Goal: Transaction & Acquisition: Purchase product/service

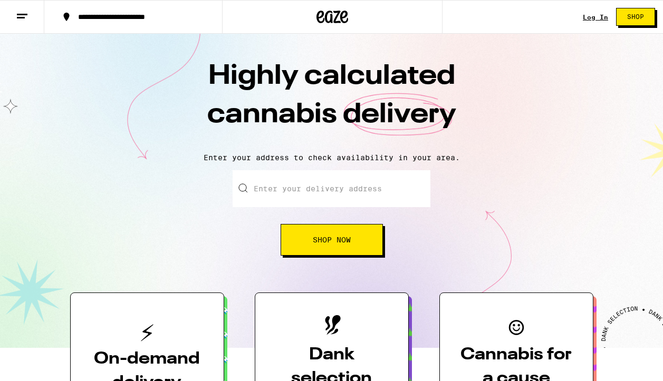
click at [301, 194] on input "Enter your delivery address" at bounding box center [332, 188] width 198 height 37
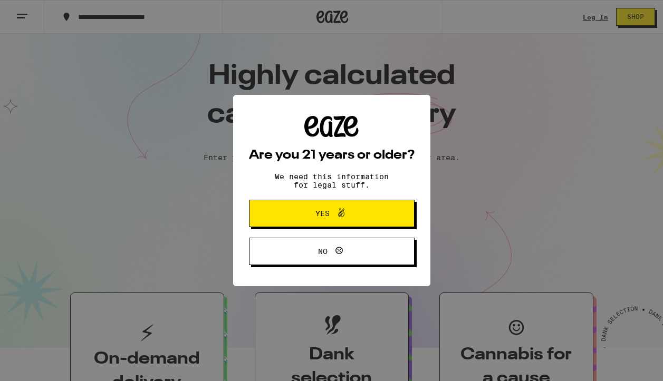
click at [418, 171] on div "Are you 21 years or older? We need this information for legal stuff. Yes No" at bounding box center [331, 190] width 197 height 191
click at [403, 213] on button "Yes" at bounding box center [332, 213] width 166 height 27
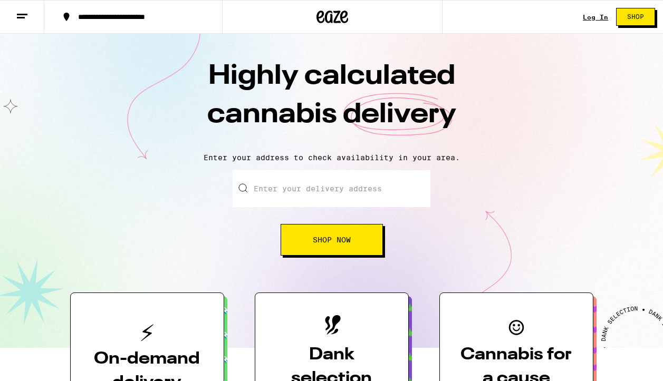
click at [588, 17] on link "Log In" at bounding box center [595, 17] width 25 height 7
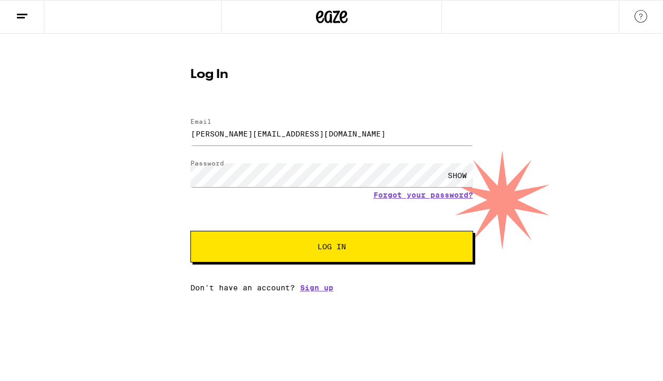
click at [371, 250] on span "Log In" at bounding box center [331, 246] width 197 height 7
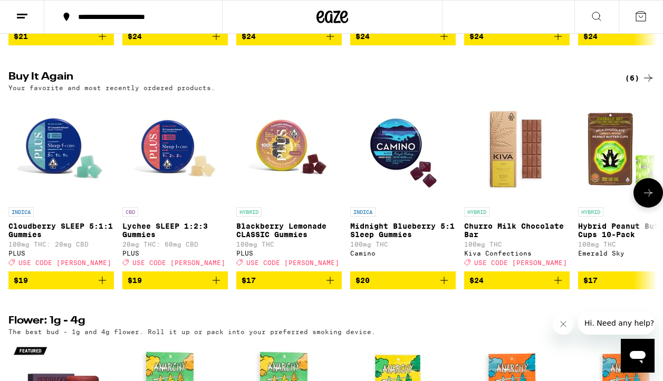
scroll to position [573, 0]
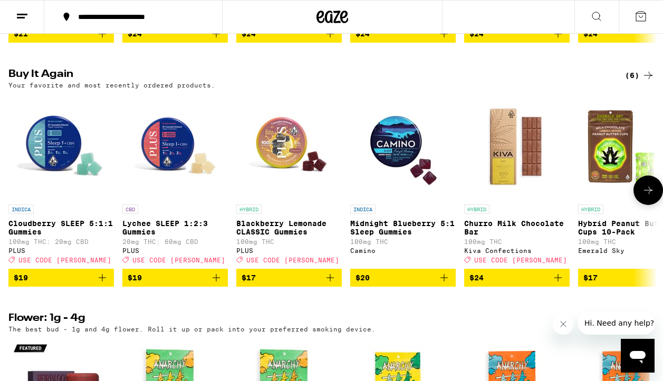
click at [102, 284] on icon "Add to bag" at bounding box center [102, 278] width 13 height 13
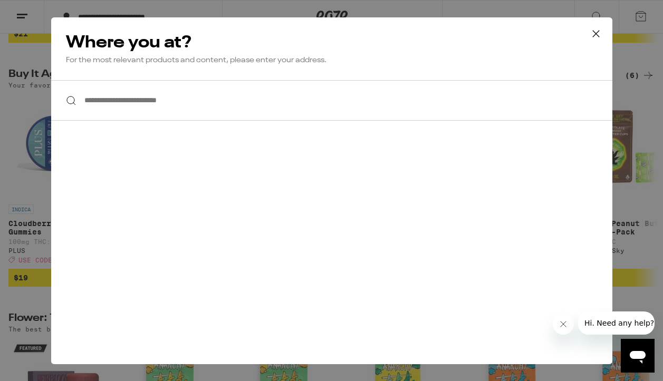
click at [222, 102] on input "**********" at bounding box center [331, 100] width 561 height 41
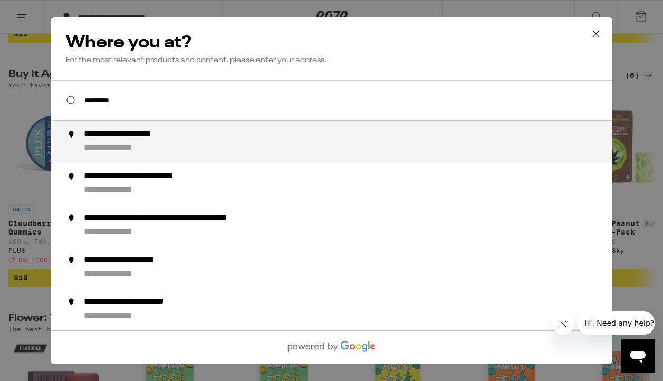
click at [214, 137] on div "**********" at bounding box center [352, 141] width 538 height 25
type input "**********"
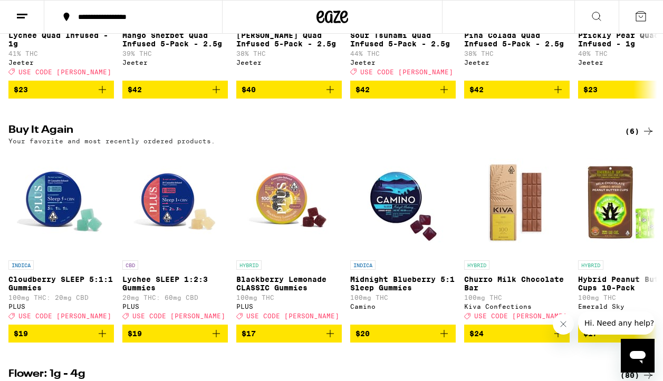
scroll to position [831, 0]
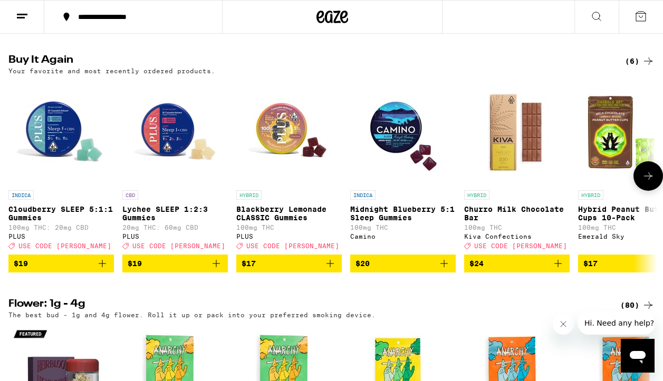
click at [102, 267] on icon "Add to bag" at bounding box center [102, 263] width 7 height 7
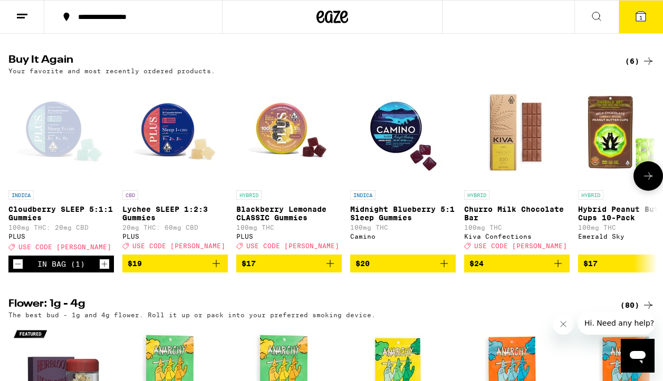
scroll to position [865, 0]
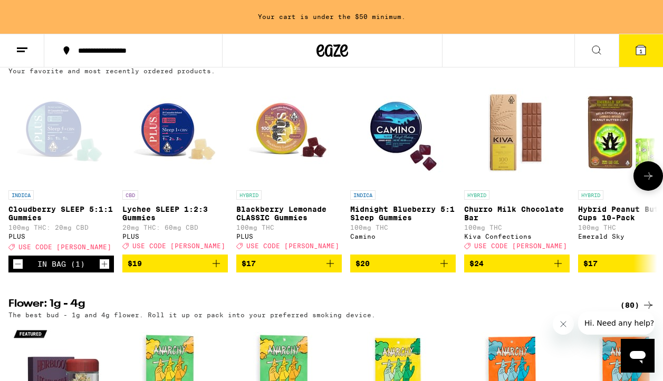
click at [102, 271] on icon "Increment" at bounding box center [104, 264] width 9 height 13
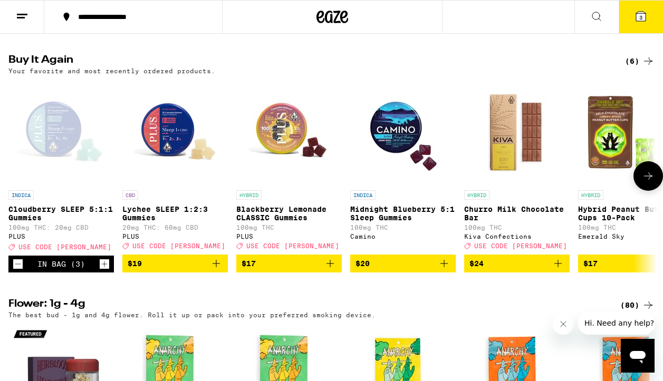
scroll to position [986, 0]
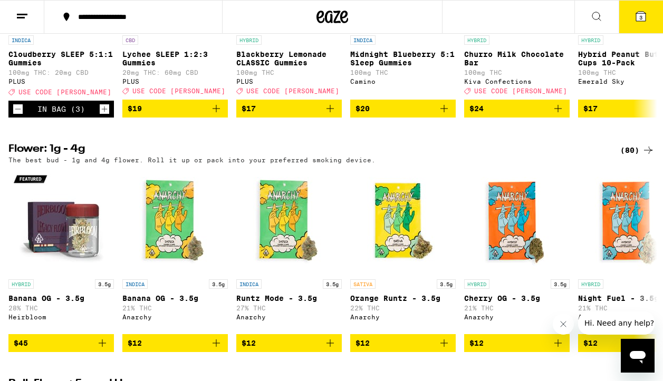
click at [641, 12] on icon at bounding box center [640, 16] width 9 height 9
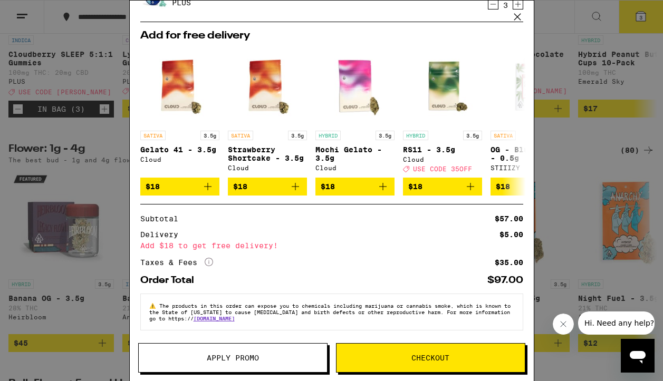
scroll to position [57, 0]
click at [273, 354] on span "Apply Promo" at bounding box center [233, 357] width 188 height 7
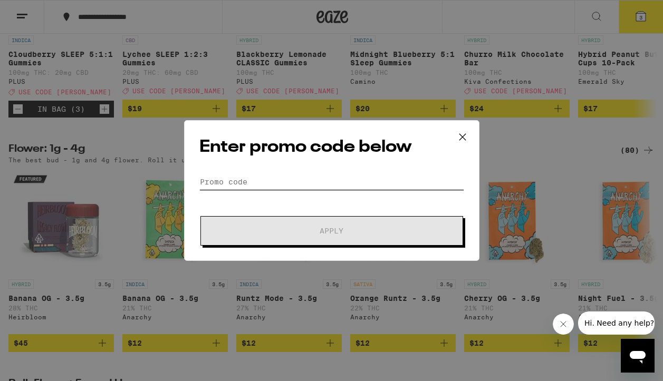
click at [339, 175] on input "Promo Code" at bounding box center [331, 182] width 265 height 16
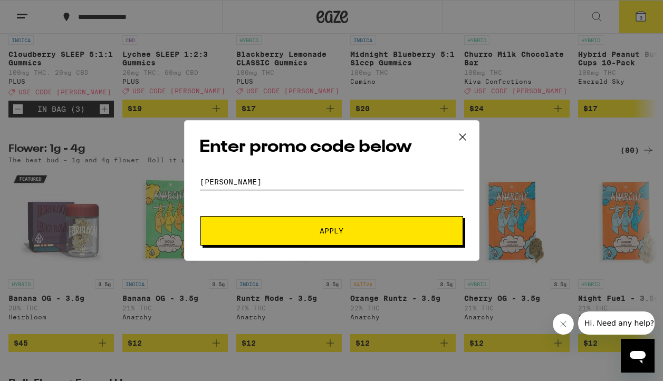
type input "[PERSON_NAME]"
click at [366, 231] on span "Apply" at bounding box center [332, 230] width 190 height 7
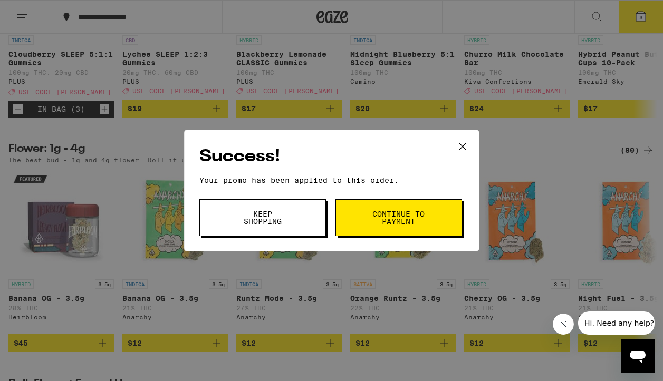
click at [382, 229] on button "Continue to payment" at bounding box center [398, 217] width 127 height 37
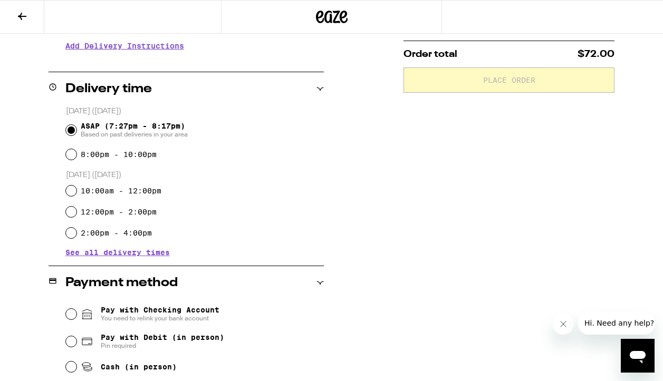
scroll to position [303, 0]
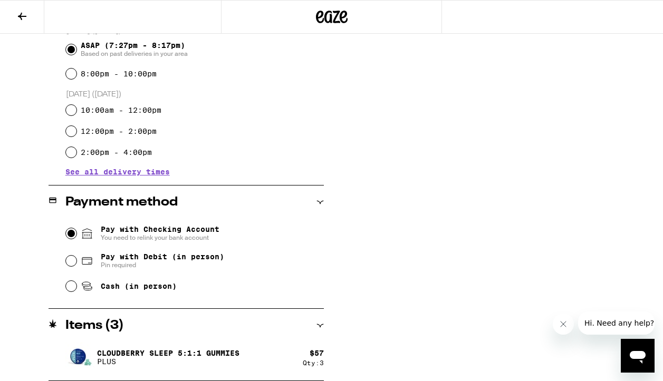
click at [74, 237] on input "Pay with Checking Account You need to relink your bank account" at bounding box center [71, 233] width 11 height 11
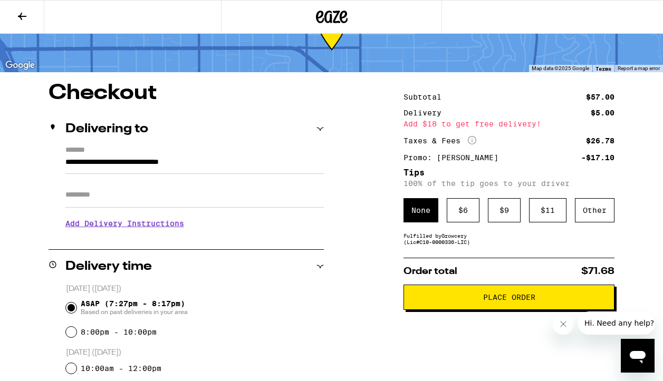
scroll to position [46, 0]
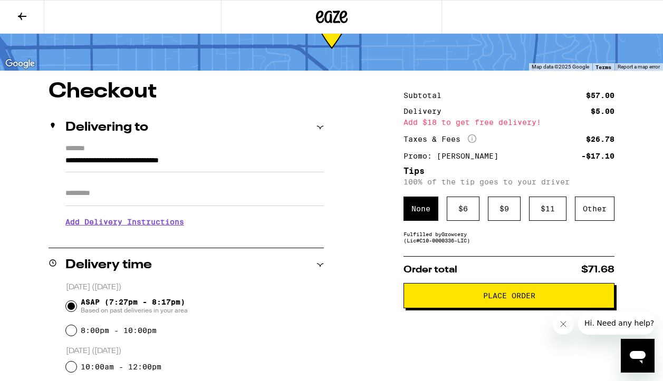
click at [461, 300] on span "Place Order" at bounding box center [509, 295] width 193 height 7
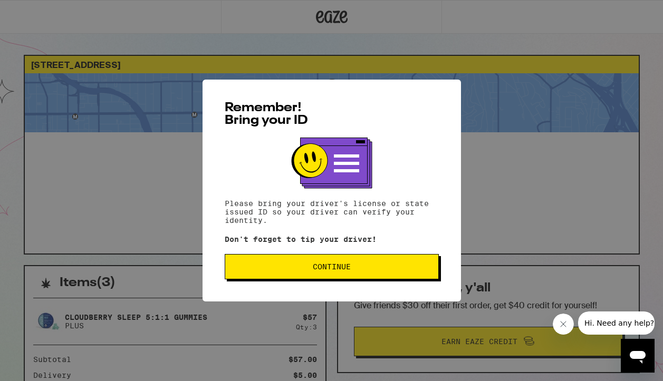
click at [401, 277] on button "Continue" at bounding box center [332, 266] width 214 height 25
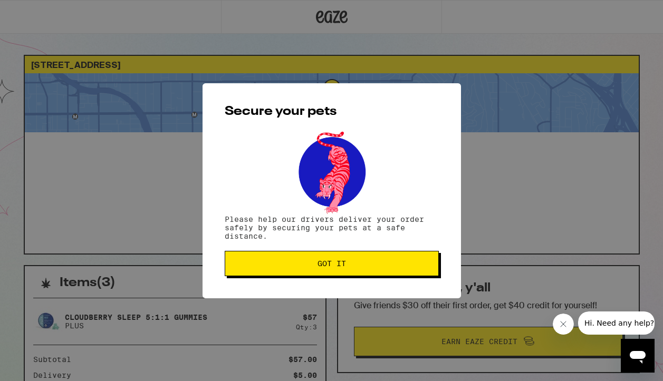
click at [401, 276] on button "Got it" at bounding box center [332, 263] width 214 height 25
